Goal: Entertainment & Leisure: Browse casually

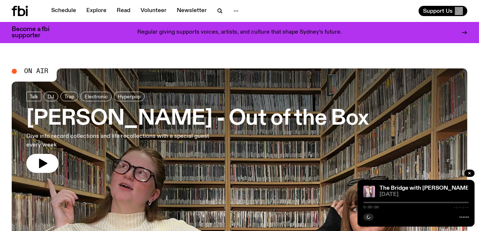
scroll to position [23, 0]
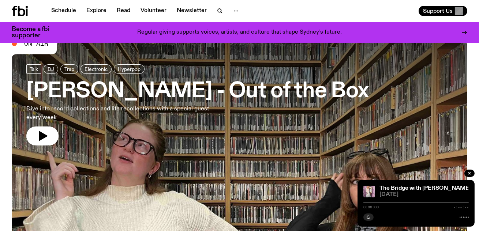
click at [197, 93] on h3 "[PERSON_NAME] - Out of the Box" at bounding box center [197, 91] width 342 height 21
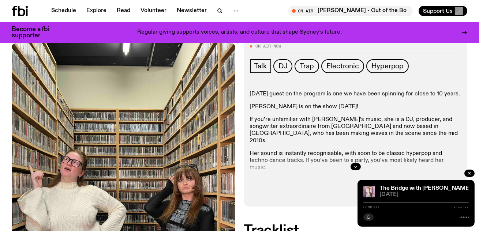
scroll to position [182, 0]
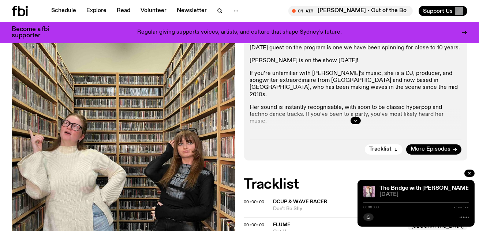
click at [356, 109] on div at bounding box center [356, 120] width 212 height 23
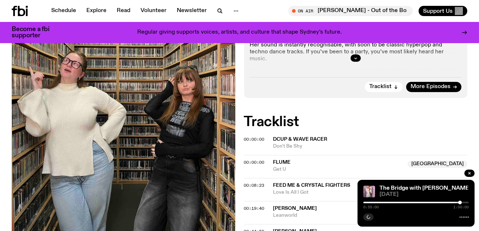
scroll to position [290, 0]
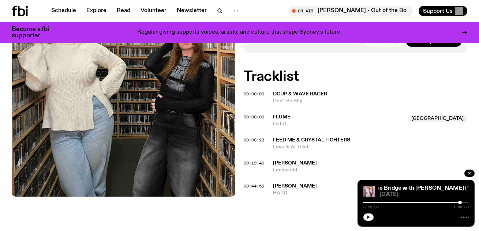
click at [370, 216] on icon "button" at bounding box center [369, 217] width 4 height 4
click at [324, 183] on span "[PERSON_NAME]" at bounding box center [371, 186] width 194 height 7
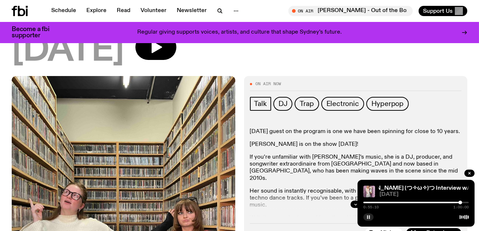
scroll to position [44, 0]
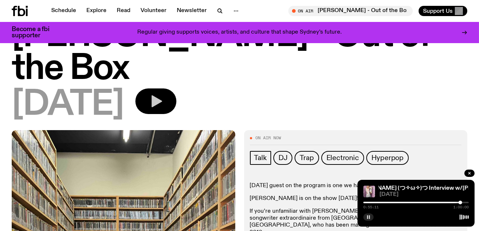
click at [162, 96] on icon "button" at bounding box center [157, 102] width 11 height 12
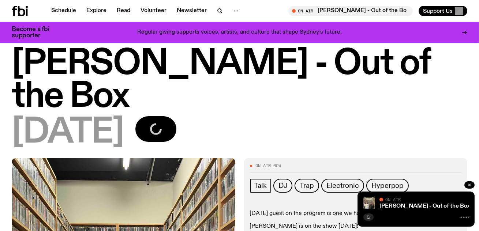
scroll to position [0, 0]
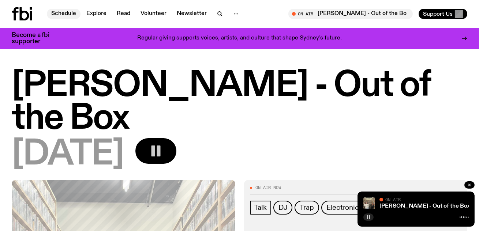
click at [64, 10] on link "Schedule" at bounding box center [64, 14] width 34 height 10
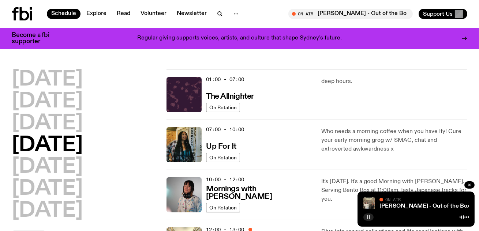
click at [20, 11] on icon at bounding box center [25, 13] width 10 height 13
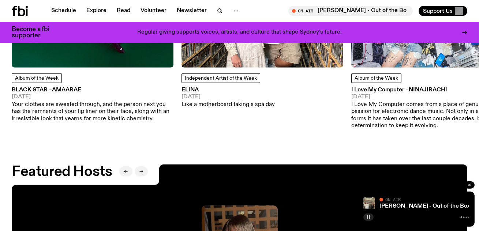
scroll to position [996, 0]
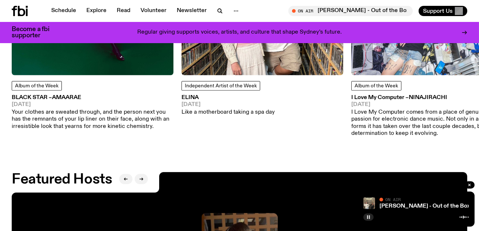
click at [120, 122] on p "Your clothes are sweated through, and the person next you has the remnants of y…" at bounding box center [93, 119] width 162 height 21
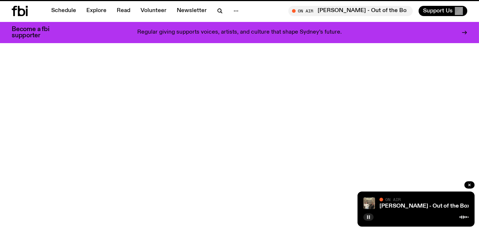
scroll to position [996, 0]
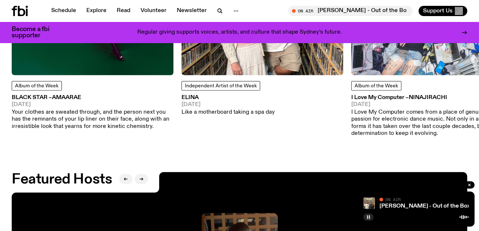
click at [198, 102] on span "[DATE]" at bounding box center [228, 104] width 93 height 5
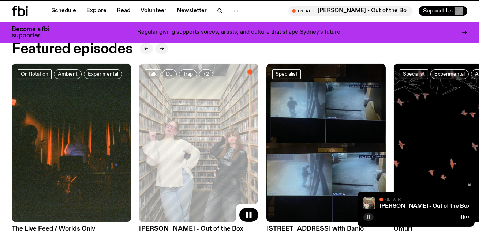
scroll to position [996, 0]
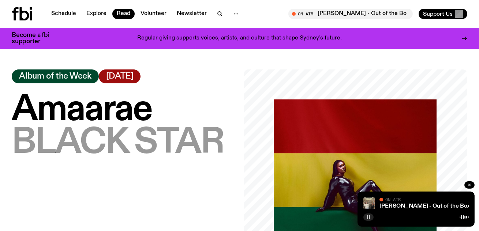
click at [26, 12] on icon at bounding box center [25, 13] width 10 height 13
